Goal: Use online tool/utility: Utilize a website feature to perform a specific function

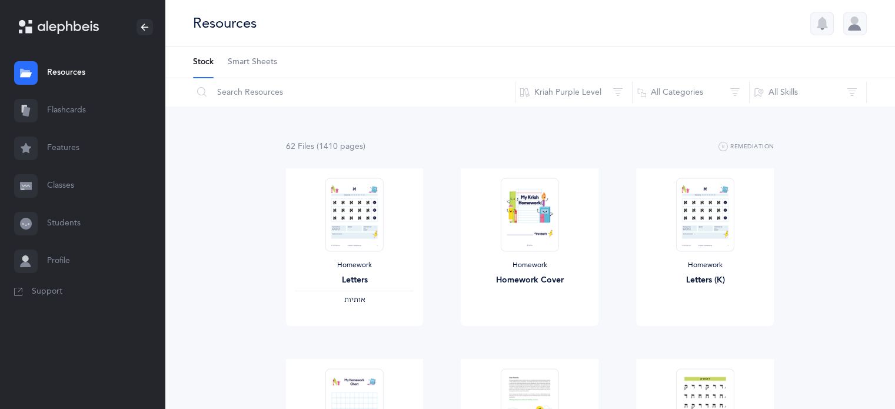
click at [72, 74] on link "Resources" at bounding box center [82, 73] width 165 height 38
click at [74, 147] on link "Features" at bounding box center [82, 148] width 165 height 38
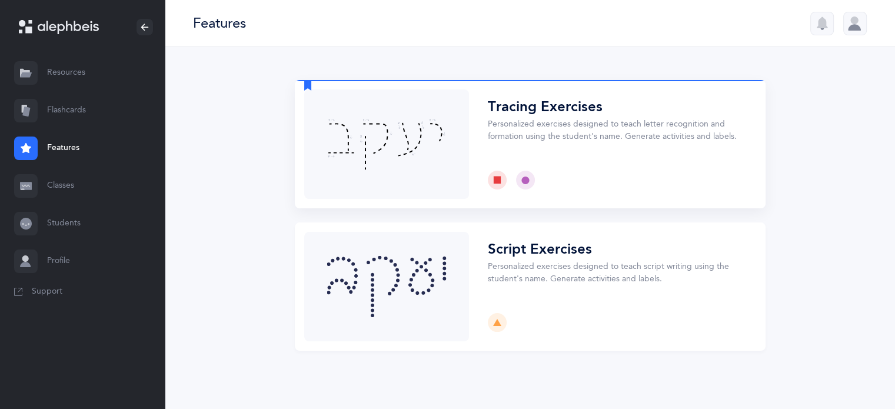
click at [440, 157] on button "Choose" at bounding box center [530, 144] width 471 height 128
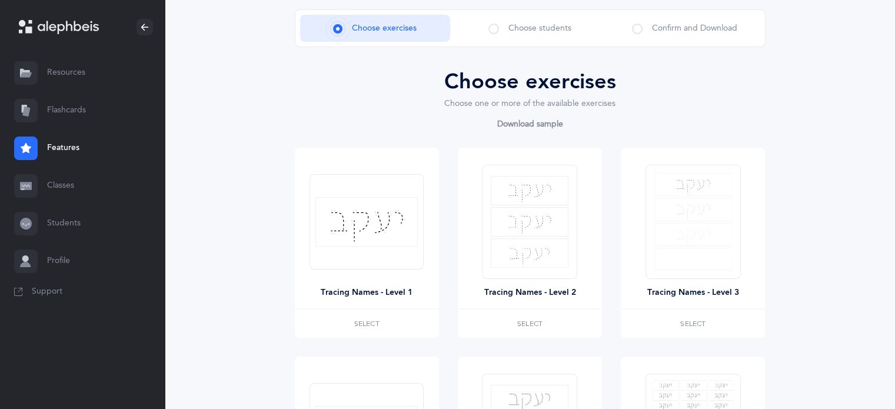
scroll to position [94, 0]
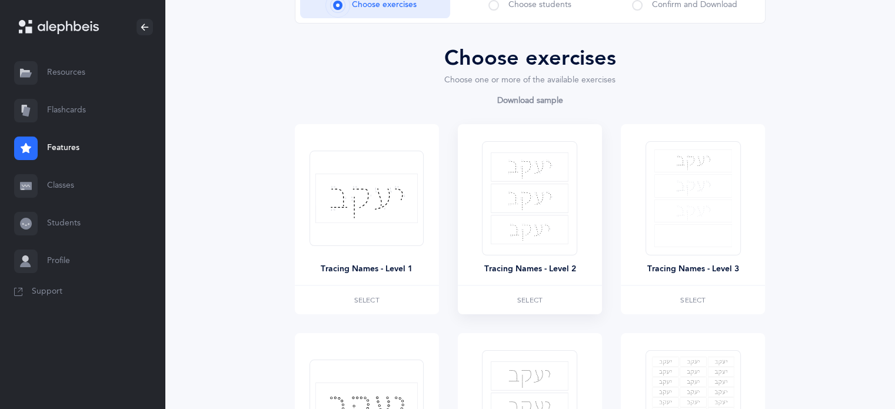
click at [512, 201] on img at bounding box center [530, 198] width 78 height 92
click at [530, 298] on span "Select" at bounding box center [529, 300] width 25 height 7
click at [530, 302] on span "Remove" at bounding box center [529, 300] width 31 height 7
drag, startPoint x: 494, startPoint y: 4, endPoint x: 420, endPoint y: 64, distance: 95.4
click at [420, 64] on div "Choose exercises" at bounding box center [530, 58] width 471 height 32
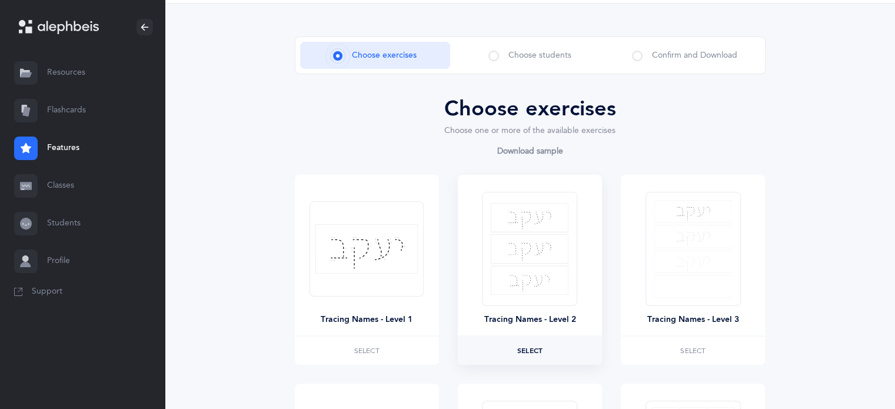
scroll to position [24, 0]
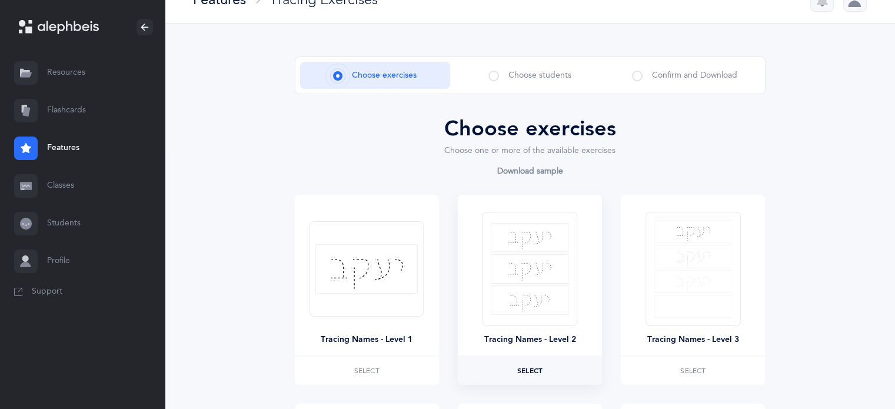
click at [494, 75] on span at bounding box center [494, 76] width 11 height 11
click at [541, 78] on span "Choose students" at bounding box center [540, 75] width 63 height 12
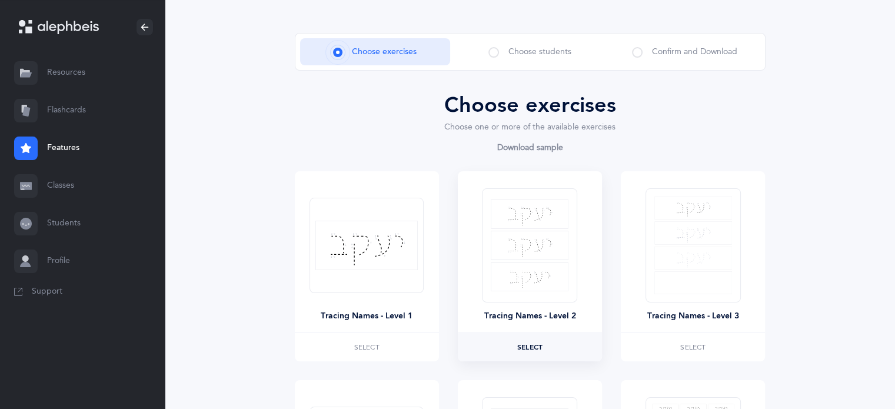
scroll to position [71, 0]
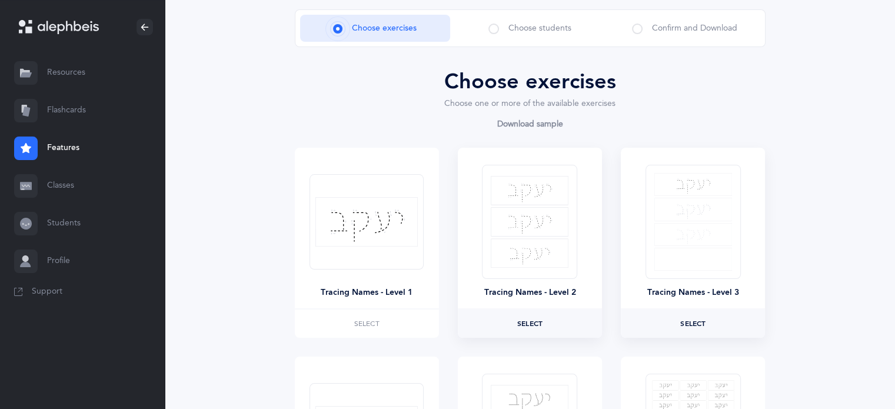
click at [697, 324] on span "Select" at bounding box center [692, 323] width 25 height 7
click at [697, 324] on span "Remove" at bounding box center [693, 323] width 31 height 7
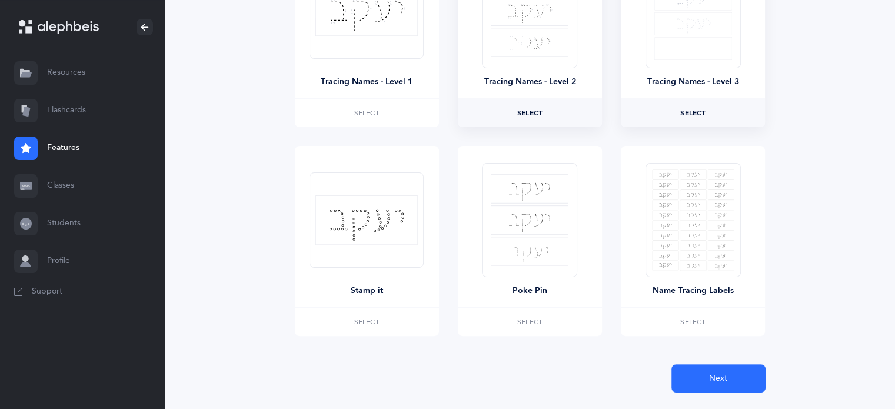
scroll to position [283, 0]
click at [719, 373] on span "Next" at bounding box center [718, 377] width 18 height 12
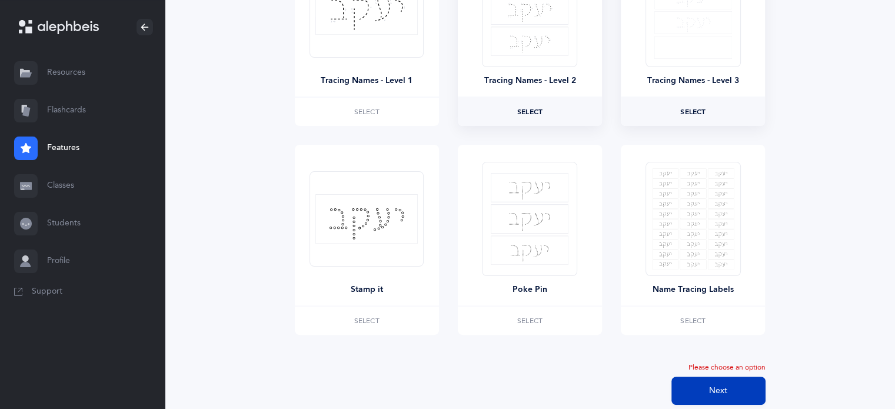
click at [719, 373] on div "Please choose an option Next" at bounding box center [530, 384] width 471 height 42
click at [715, 391] on span "Next" at bounding box center [718, 391] width 18 height 12
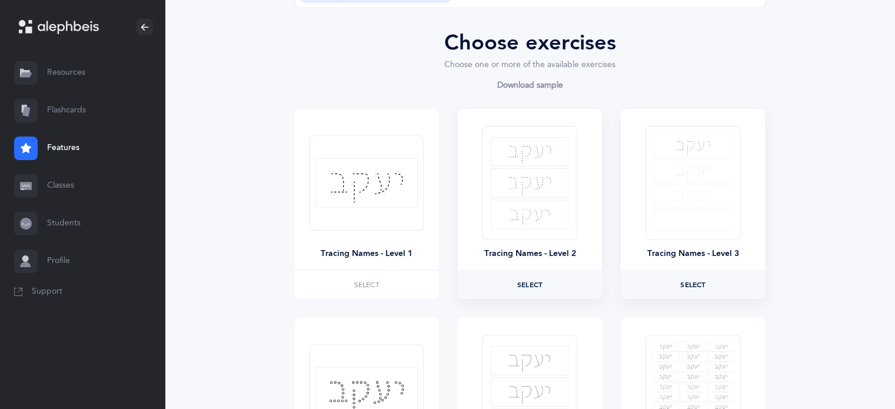
scroll to position [94, 0]
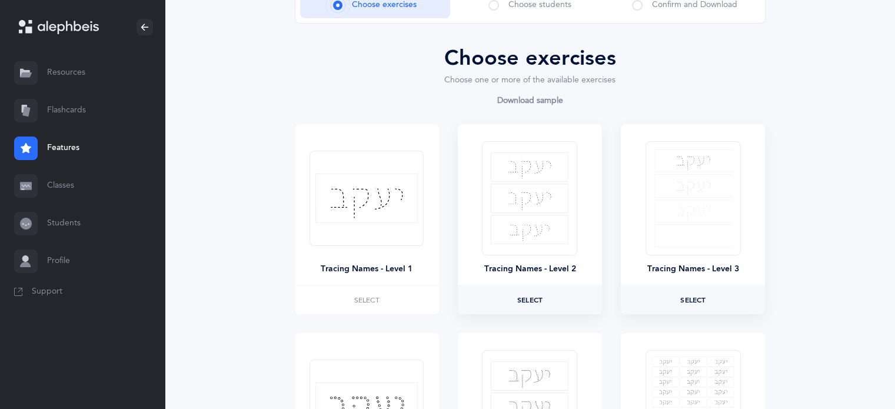
click at [702, 308] on label "Select" at bounding box center [693, 300] width 144 height 28
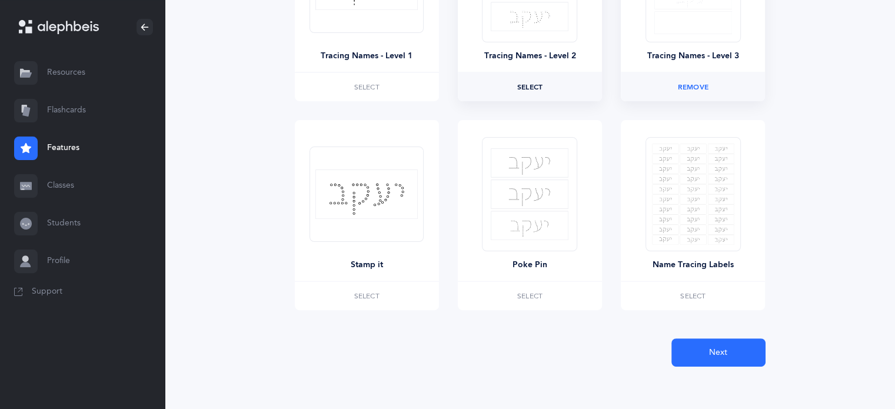
scroll to position [311, 0]
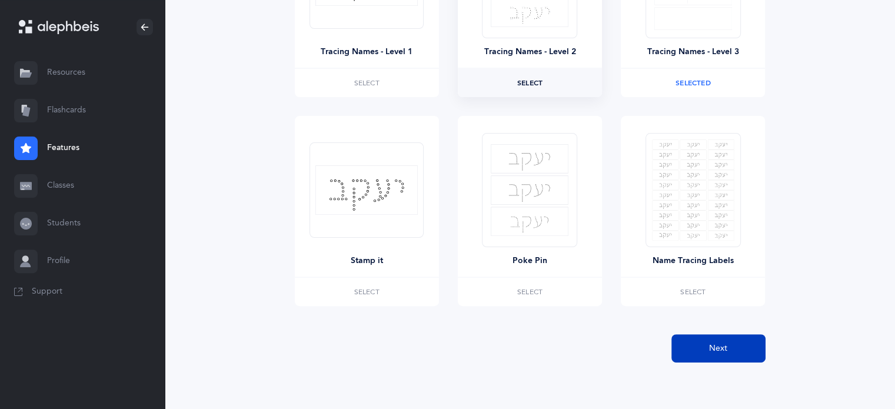
click at [715, 344] on span "Next" at bounding box center [718, 349] width 18 height 12
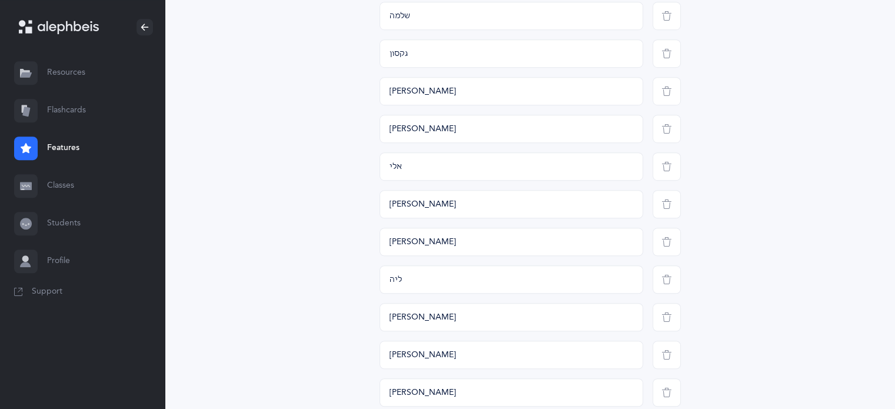
scroll to position [806, 0]
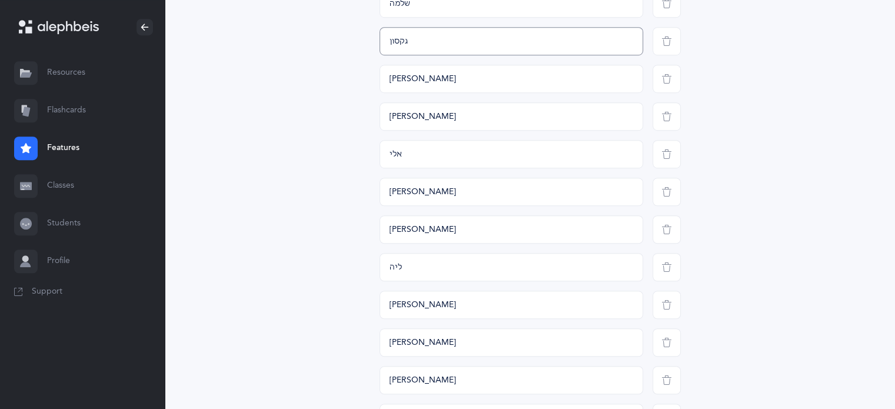
click at [474, 41] on input "גקסון" at bounding box center [512, 41] width 264 height 28
type input "ג"
type input "[PERSON_NAME]"
click at [735, 249] on div "Choose students Enter students names to generate the exercises for Drag & drop …" at bounding box center [530, 107] width 471 height 1553
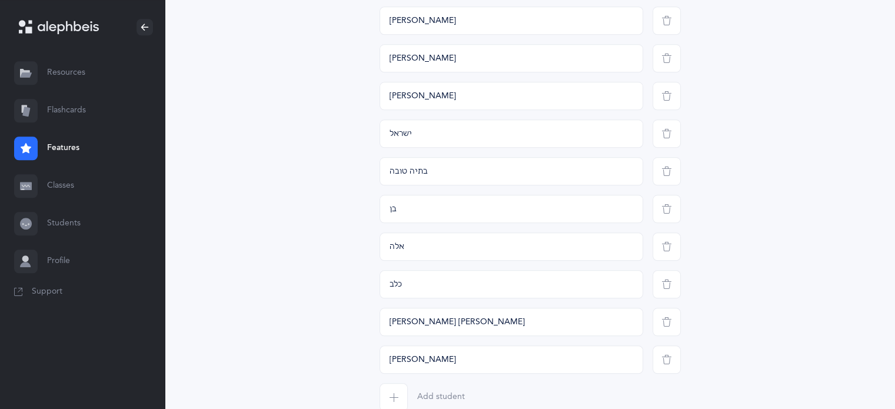
scroll to position [1328, 0]
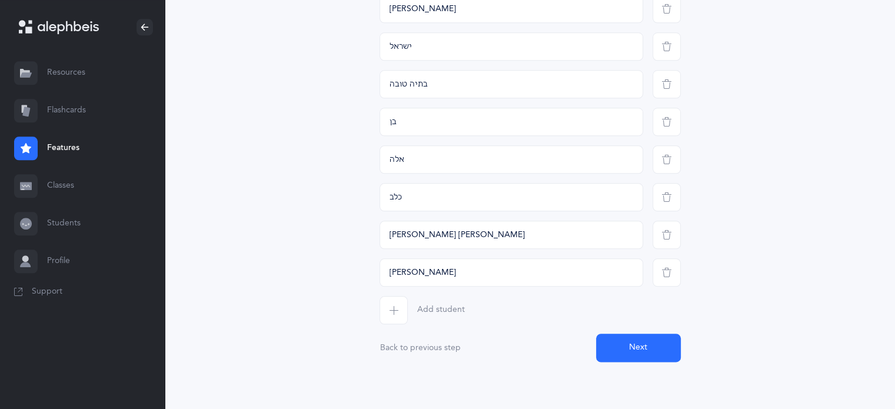
click at [636, 345] on button "Next" at bounding box center [638, 348] width 85 height 28
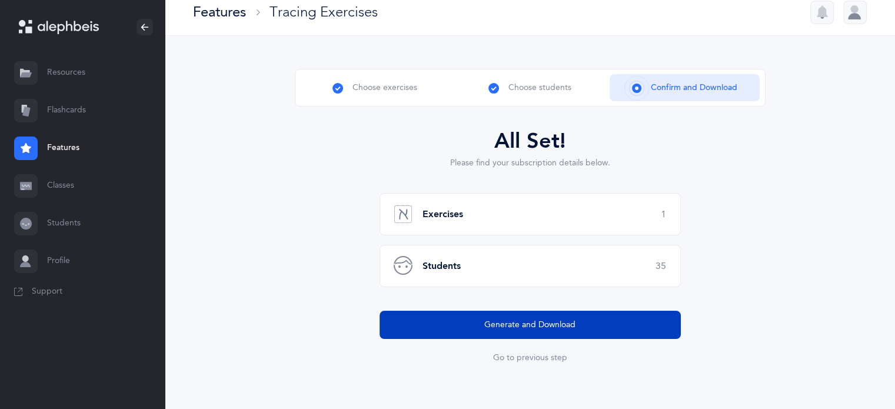
click at [565, 319] on span "Generate and Download" at bounding box center [529, 325] width 91 height 12
